Goal: Task Accomplishment & Management: Use online tool/utility

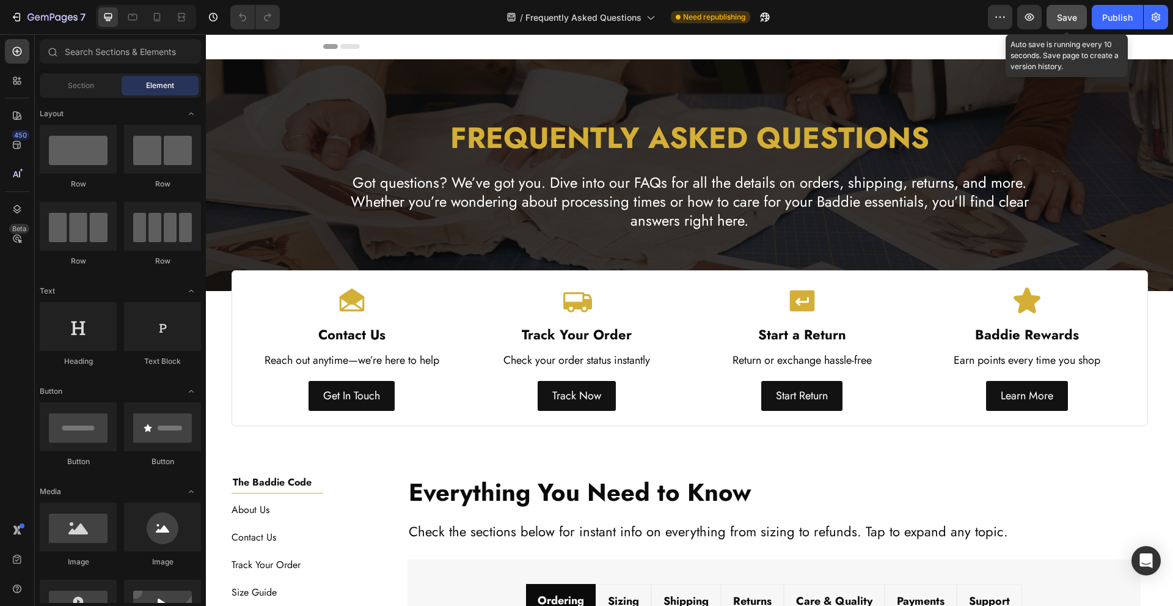
click at [1064, 18] on span "Save" at bounding box center [1067, 17] width 20 height 10
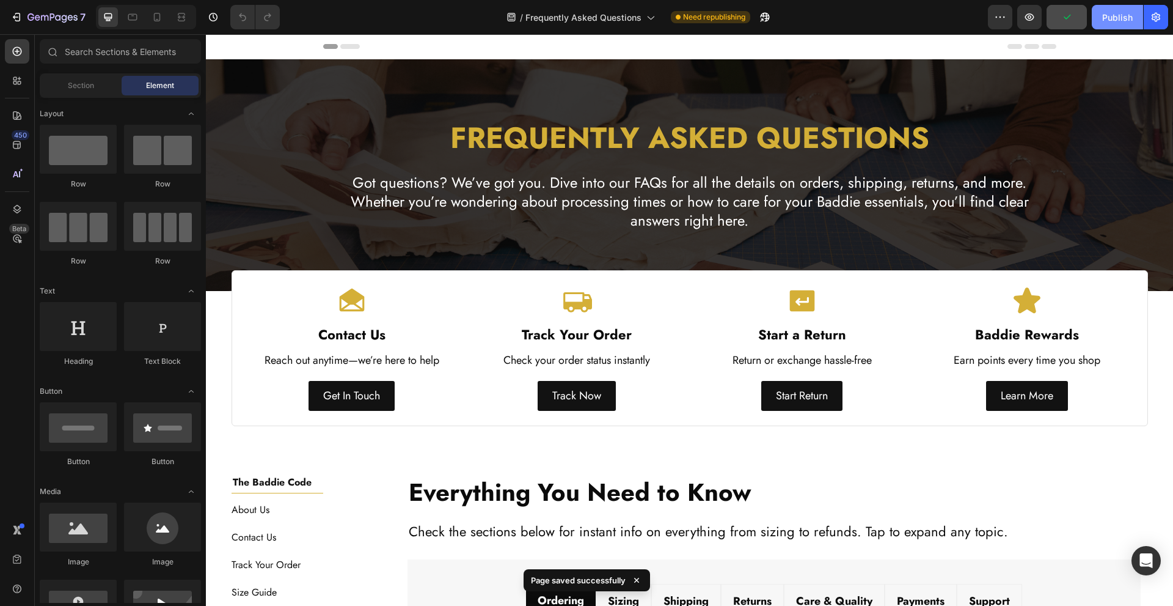
click at [1124, 21] on div "Publish" at bounding box center [1117, 17] width 31 height 13
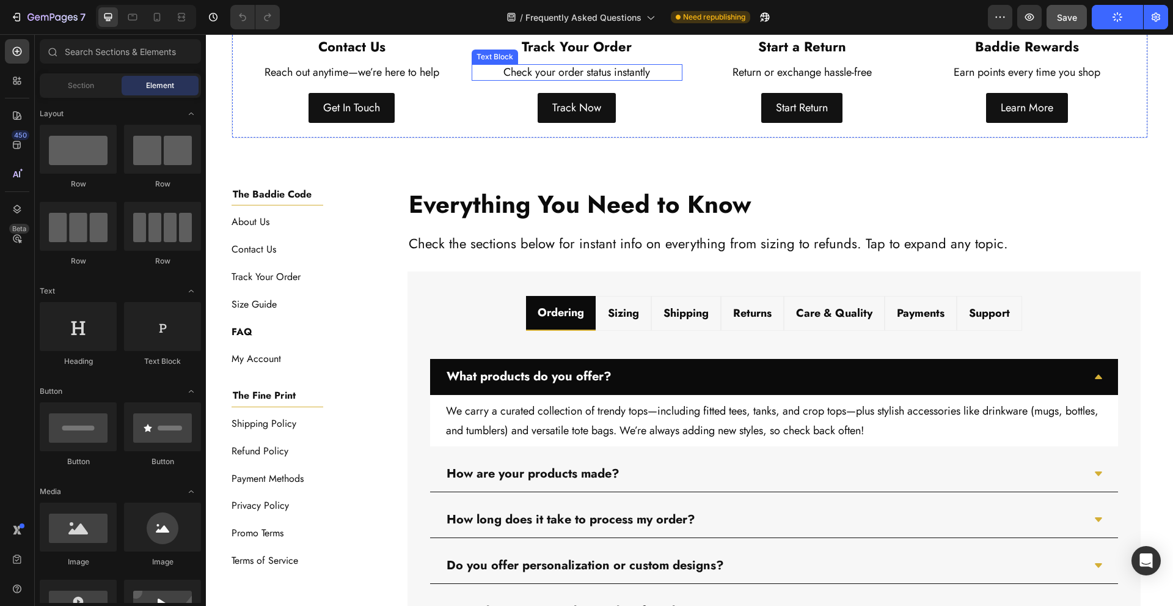
scroll to position [326, 0]
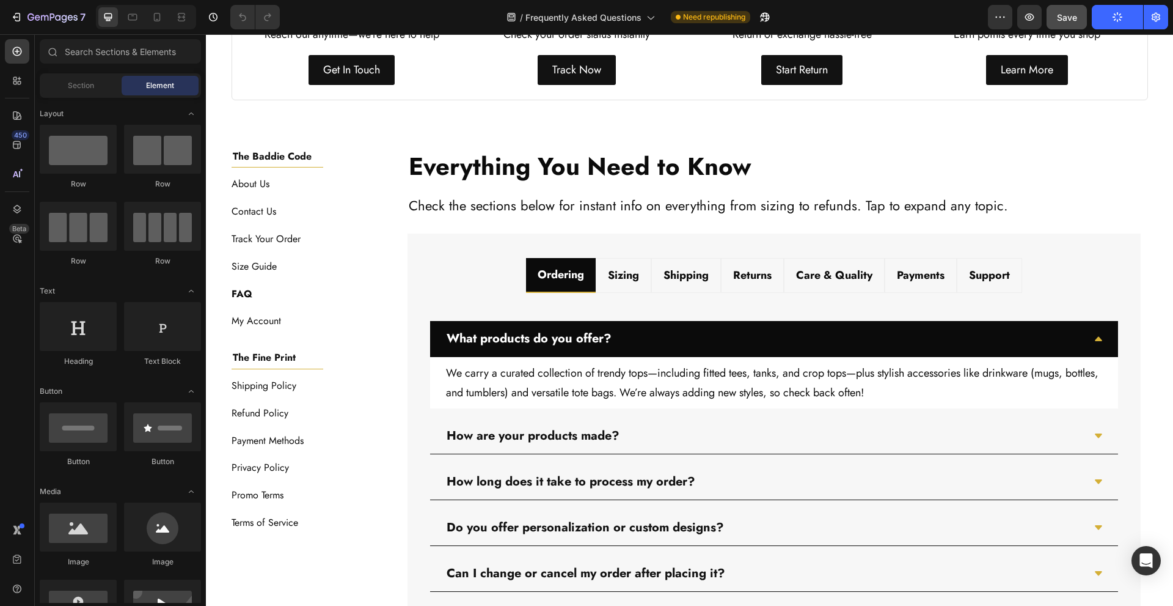
click at [386, 130] on div "Image Image Free shipping Text Block from The States Text Block Advanced List I…" at bounding box center [689, 332] width 967 height 1197
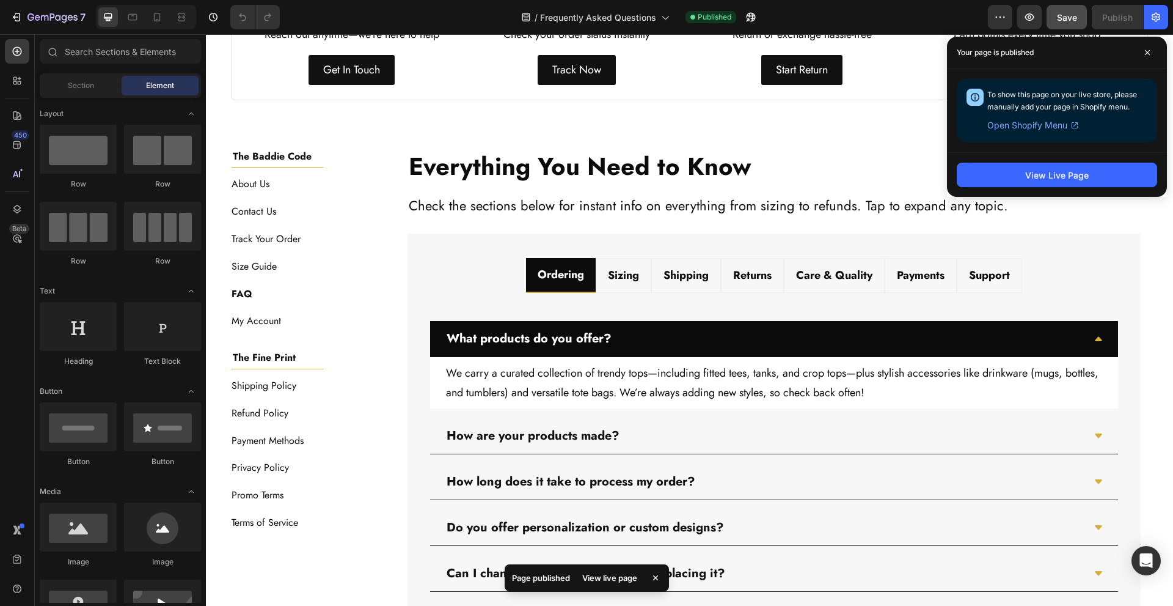
click at [580, 127] on div "Image Image Free shipping Text Block from The States Text Block Advanced List I…" at bounding box center [689, 332] width 967 height 1197
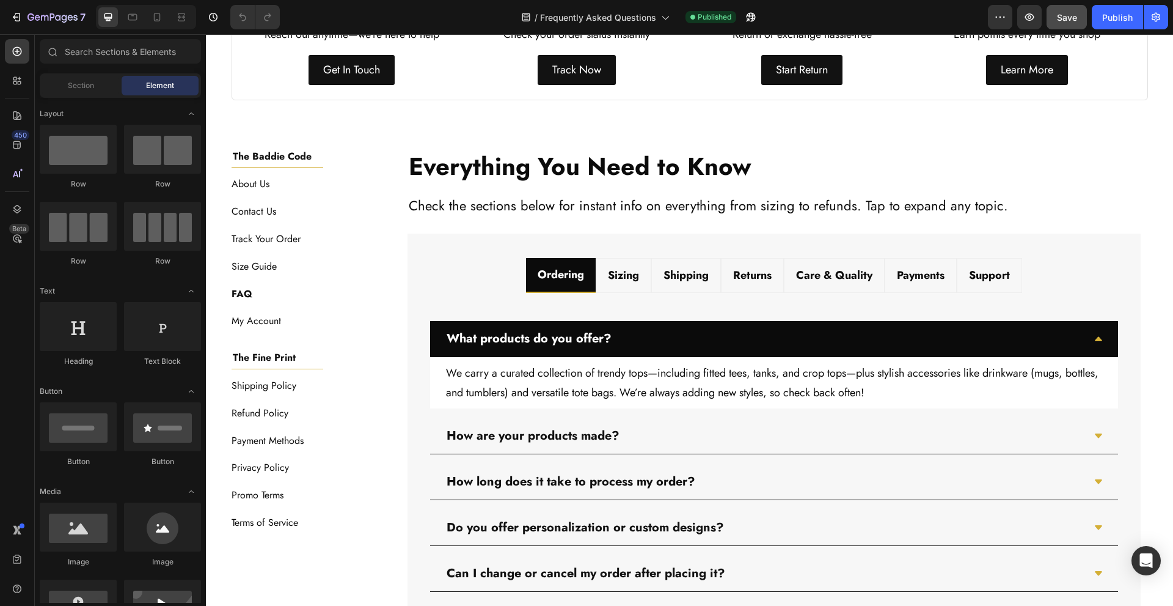
click at [392, 143] on div "Image Image Free shipping Text Block from The States Text Block Advanced List I…" at bounding box center [689, 332] width 967 height 1197
click at [1034, 23] on icon "button" at bounding box center [1029, 17] width 12 height 12
